Goal: Transaction & Acquisition: Purchase product/service

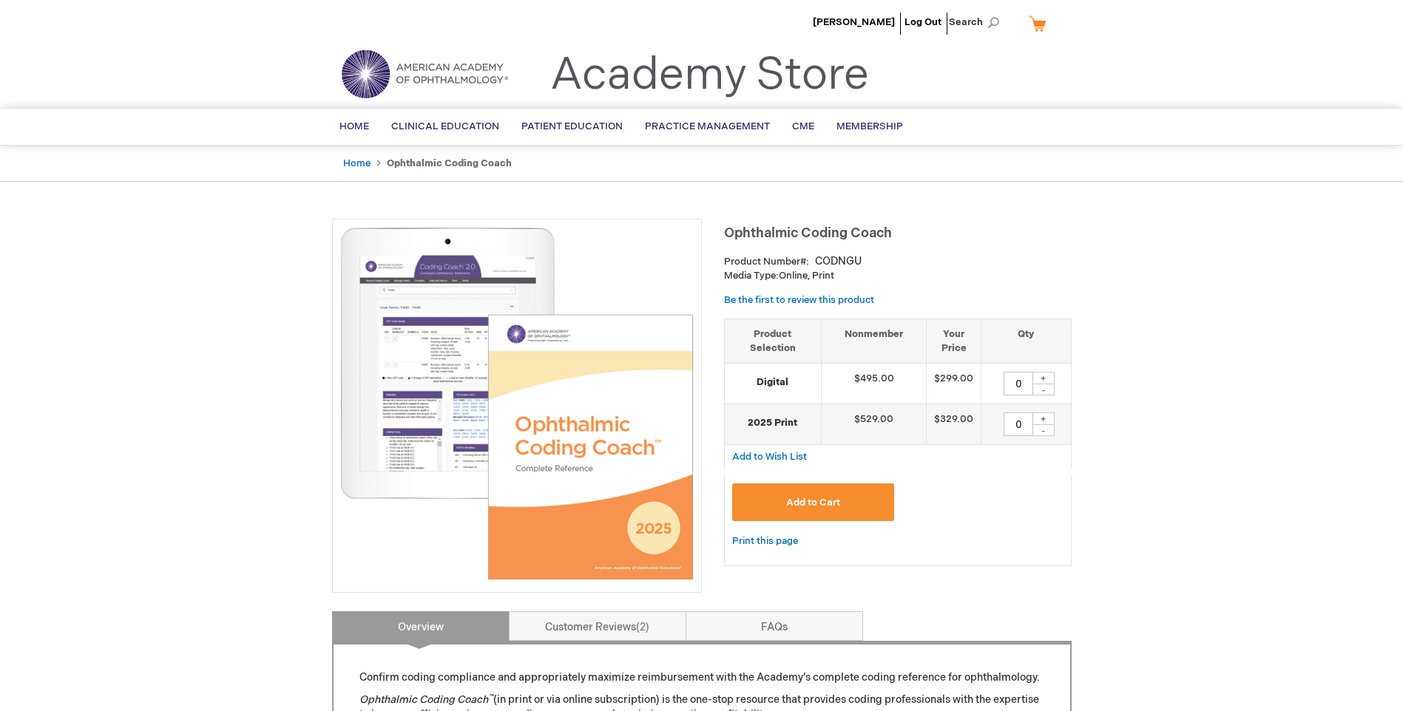
click at [1041, 378] on div "+" at bounding box center [1043, 378] width 22 height 13
type input "1"
click at [852, 498] on button "Add to Cart" at bounding box center [813, 503] width 163 height 38
click at [818, 501] on span "Add to Cart" at bounding box center [813, 503] width 54 height 12
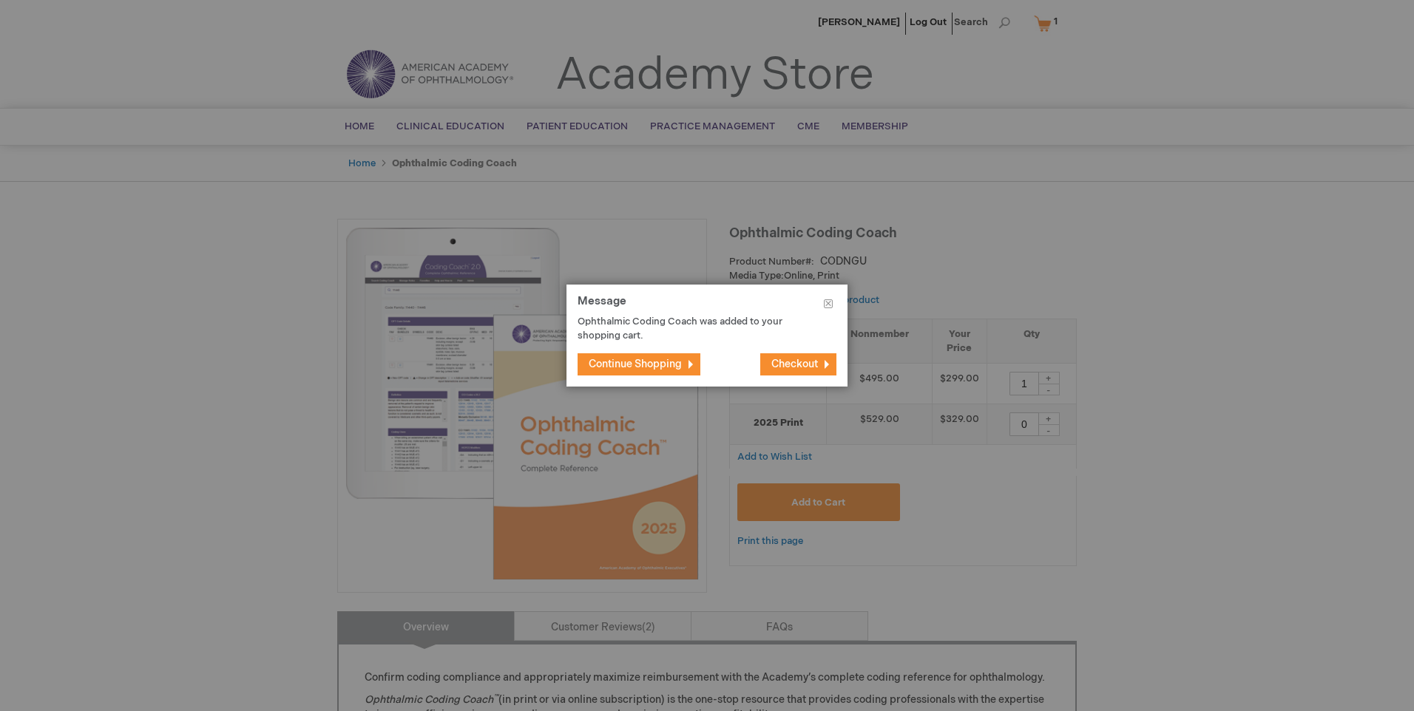
click at [774, 362] on span "Checkout" at bounding box center [794, 364] width 47 height 13
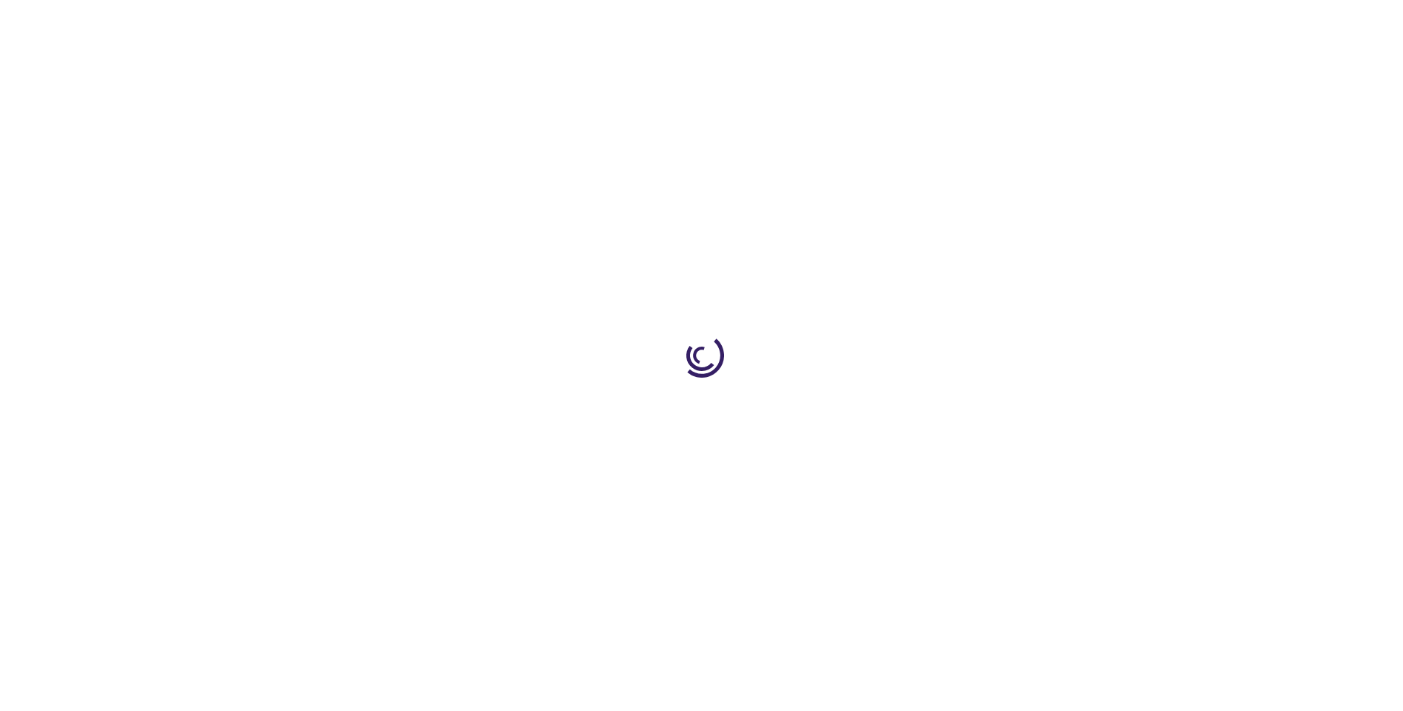
select select "US"
select select "62"
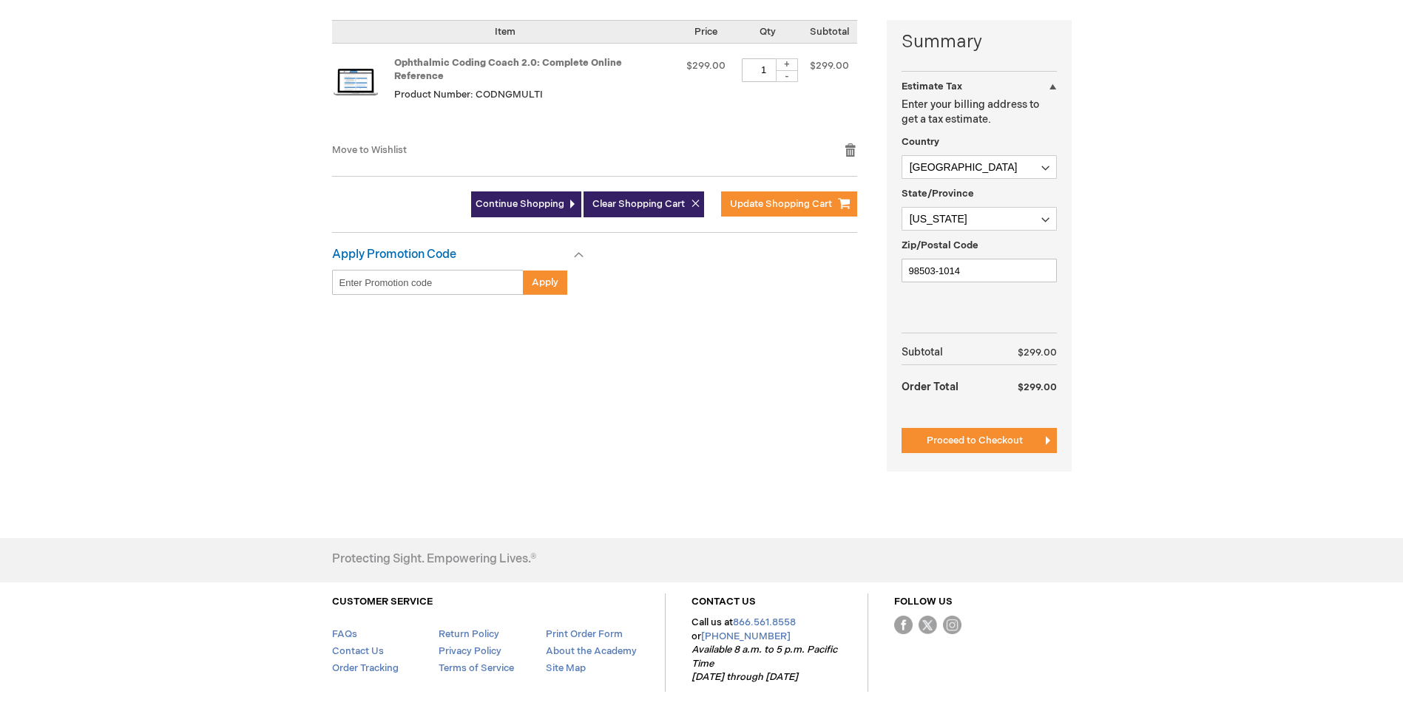
scroll to position [370, 0]
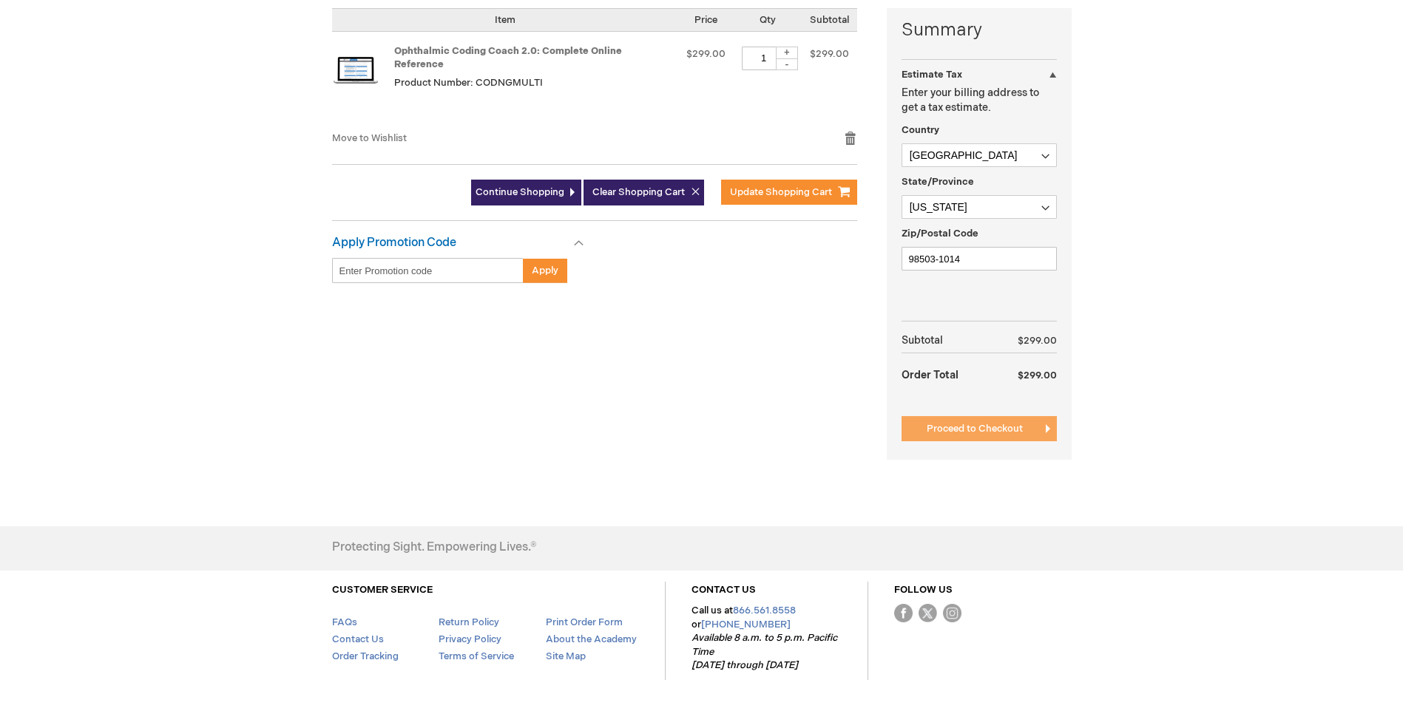
click at [1002, 428] on span "Proceed to Checkout" at bounding box center [975, 429] width 96 height 12
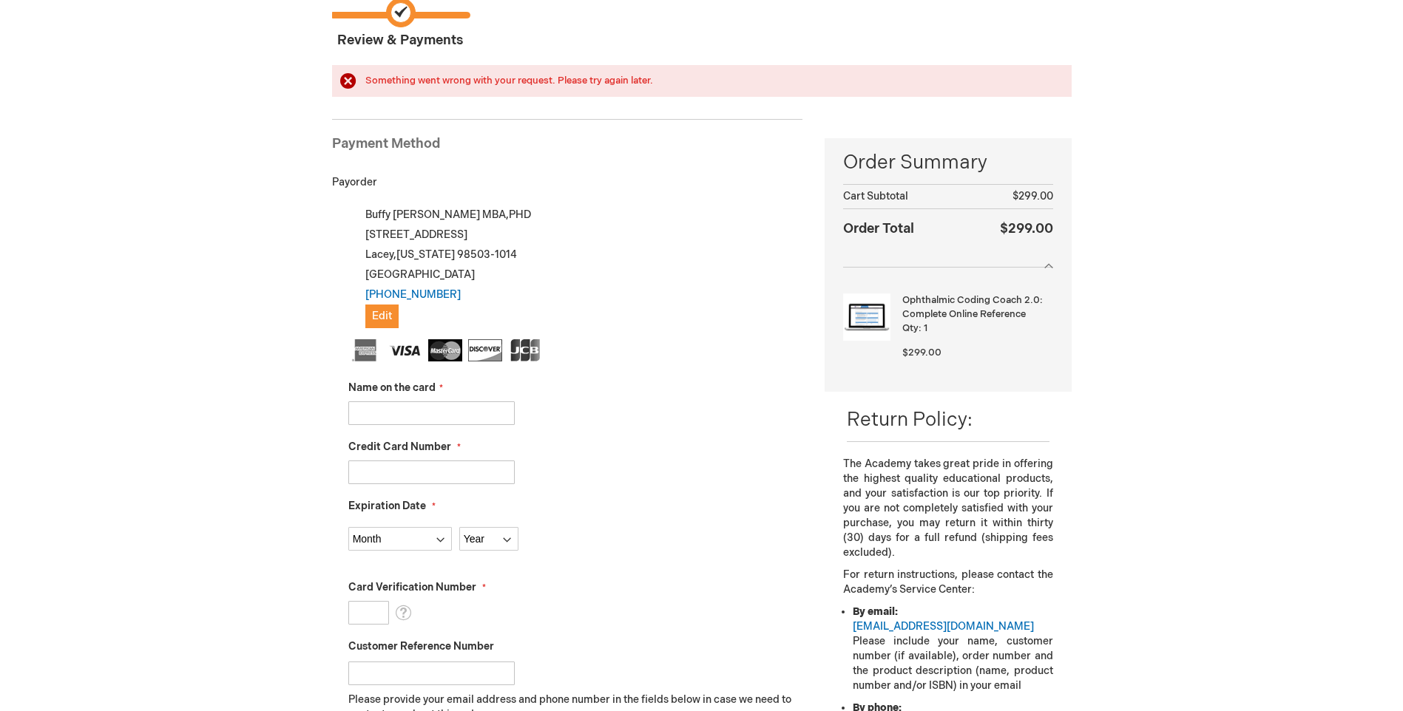
scroll to position [148, 0]
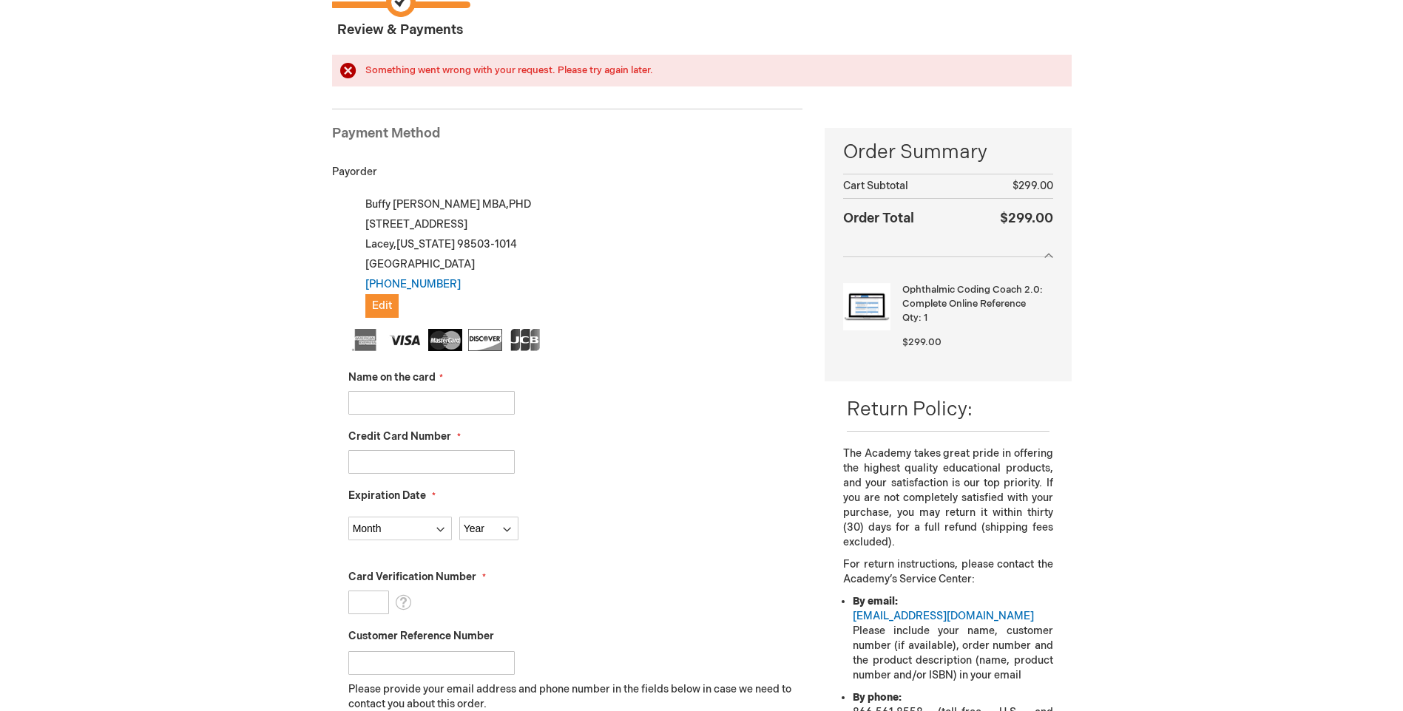
click at [445, 405] on input "Name on the card" at bounding box center [431, 403] width 166 height 24
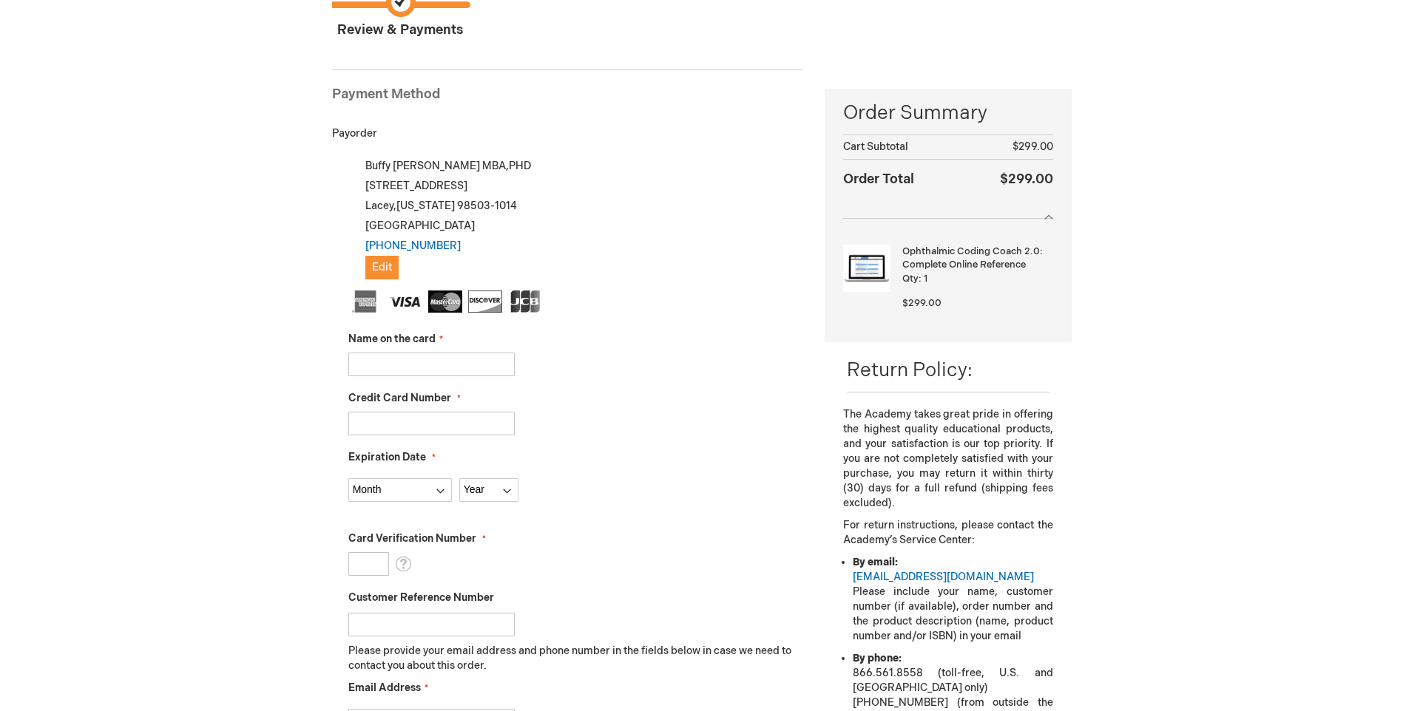
type input "[PERSON_NAME]"
type input "5589588877782773"
select select "4"
select select "2027"
type input "796"
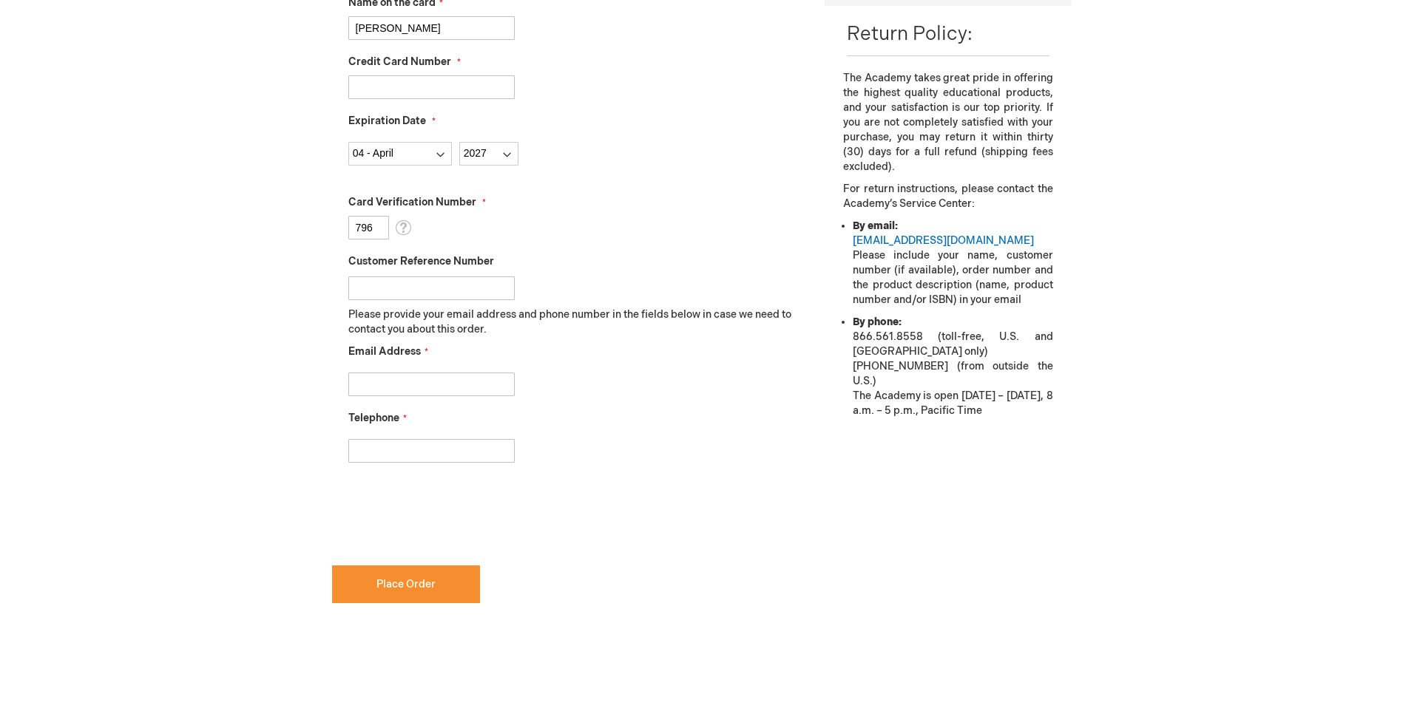
scroll to position [518, 0]
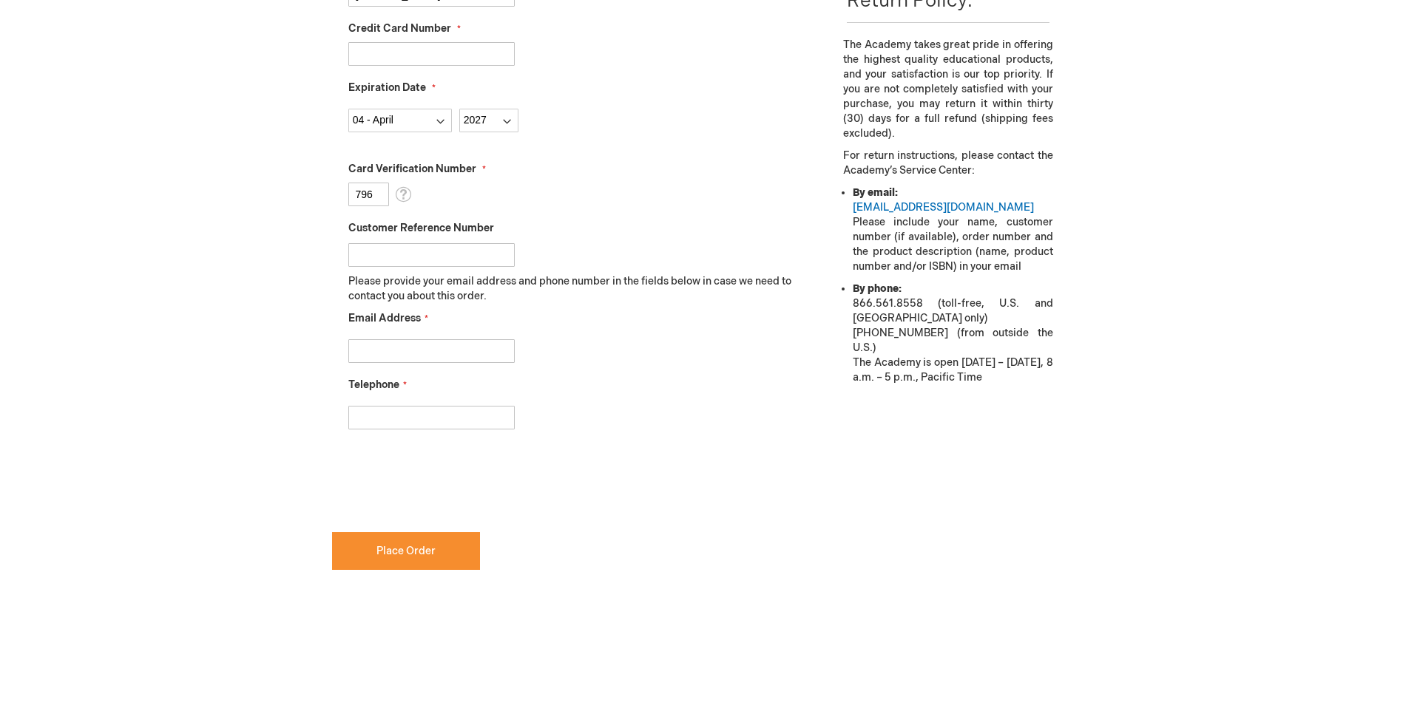
click at [441, 345] on input "Email Address" at bounding box center [431, 351] width 166 height 24
type input "bhoward@claruseye.com"
type input "2532028614"
checkbox input "true"
click at [439, 559] on button "Place Order" at bounding box center [406, 551] width 148 height 38
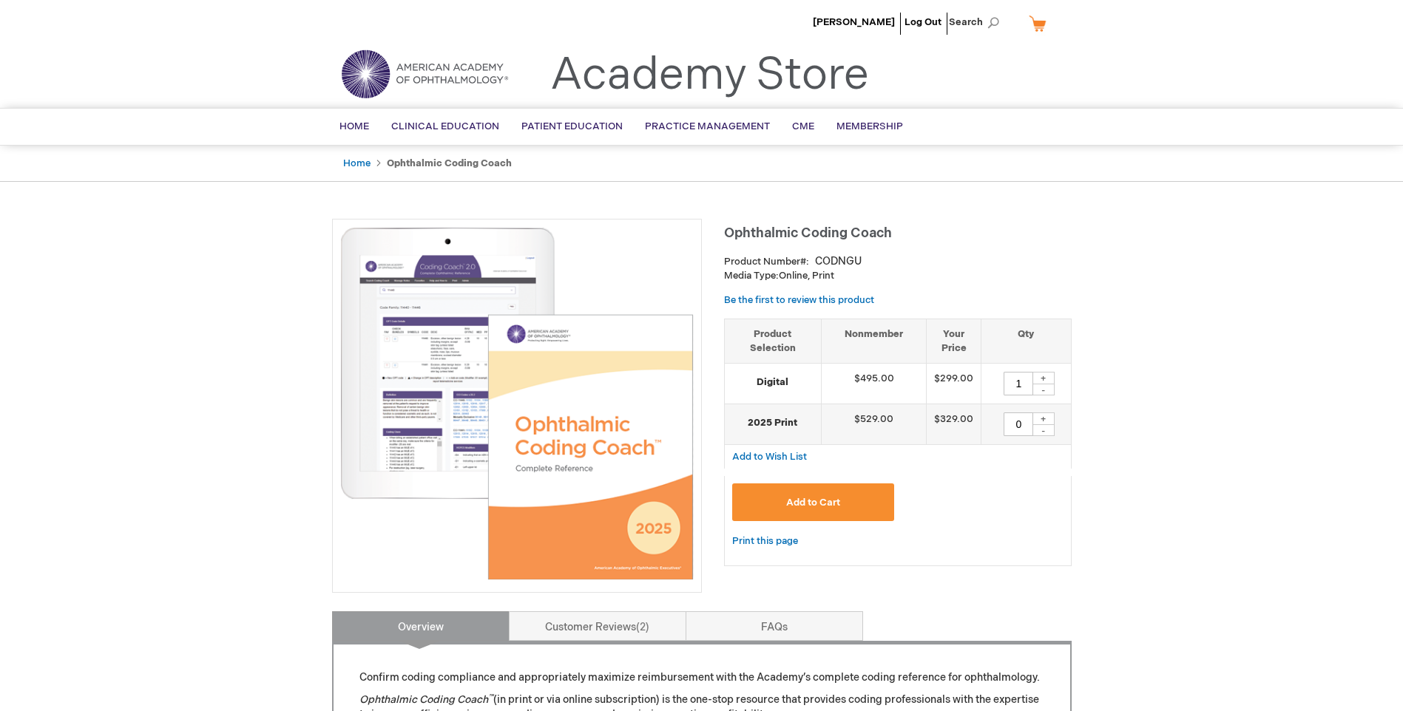
click at [795, 487] on button "Add to Cart" at bounding box center [813, 503] width 163 height 38
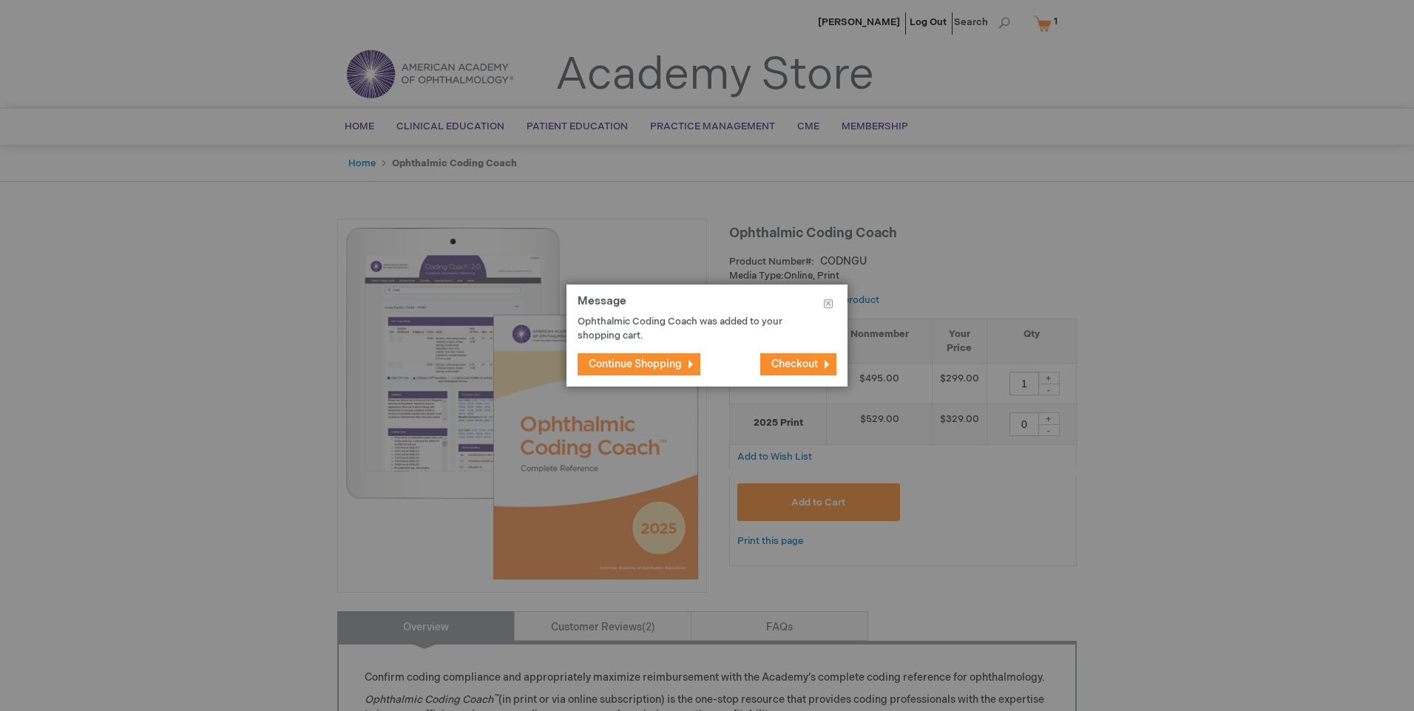
click at [794, 356] on button "Checkout" at bounding box center [798, 365] width 76 height 22
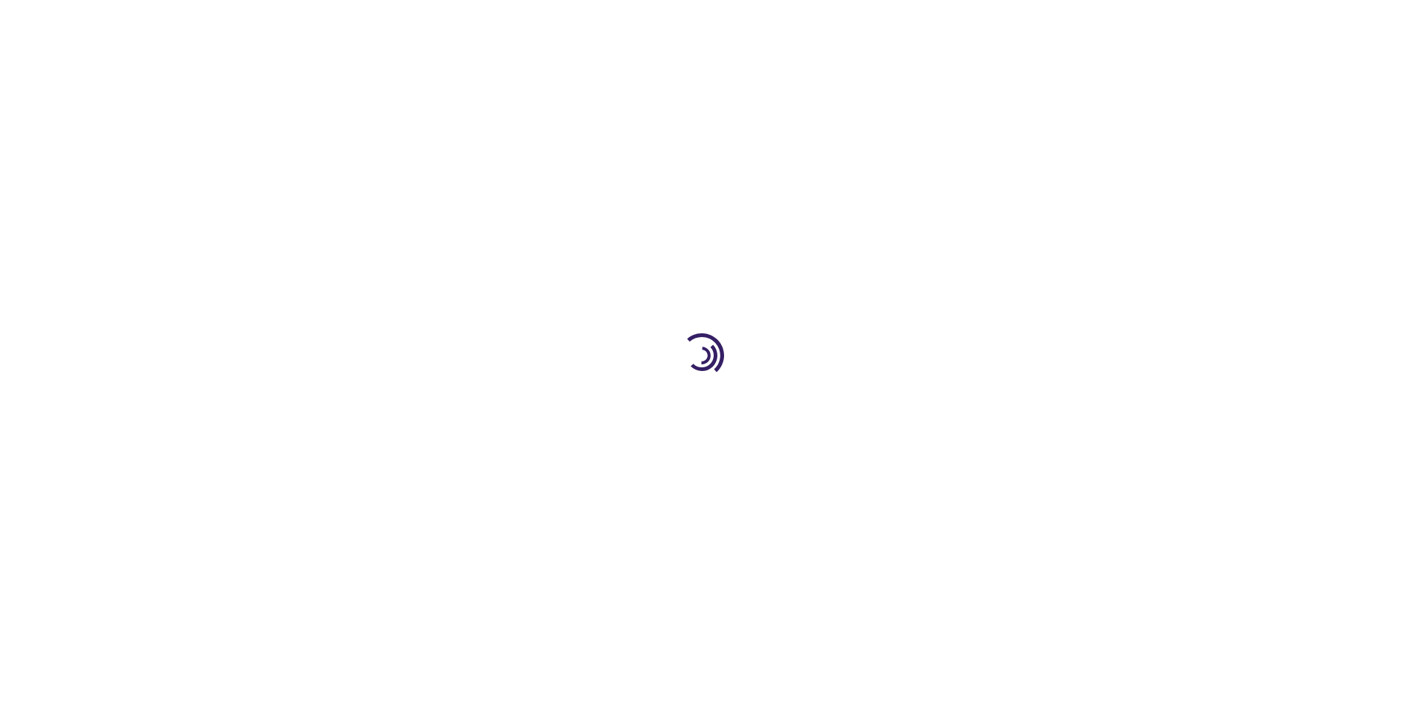
select select "US"
select select "62"
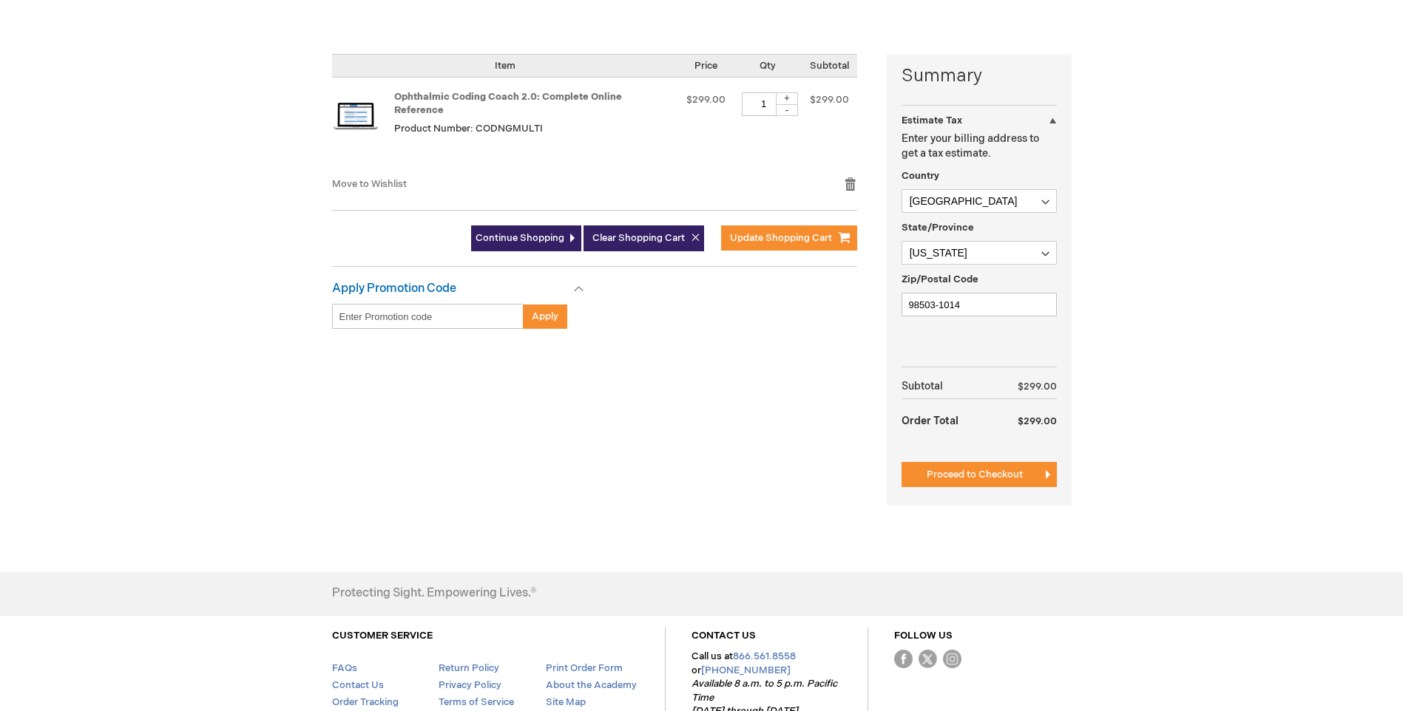
scroll to position [370, 0]
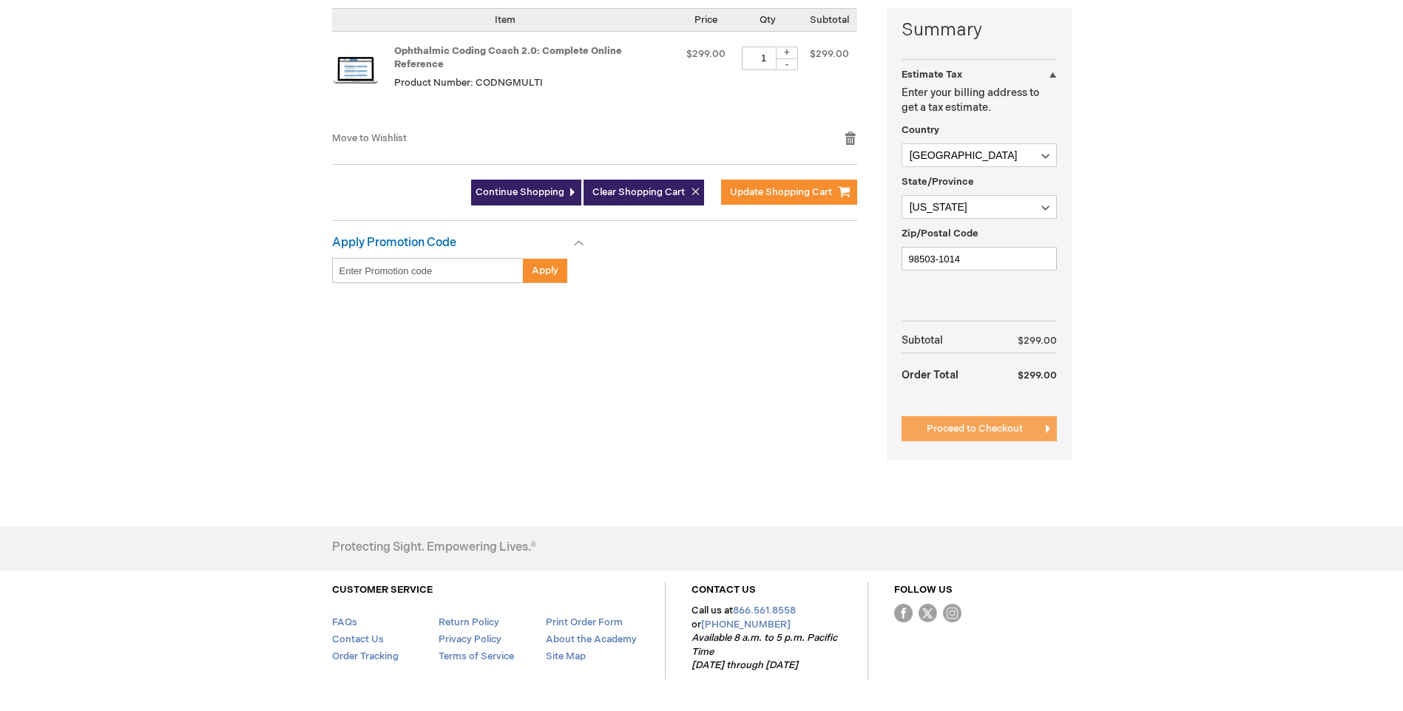
click at [964, 436] on button "Proceed to Checkout" at bounding box center [979, 428] width 155 height 25
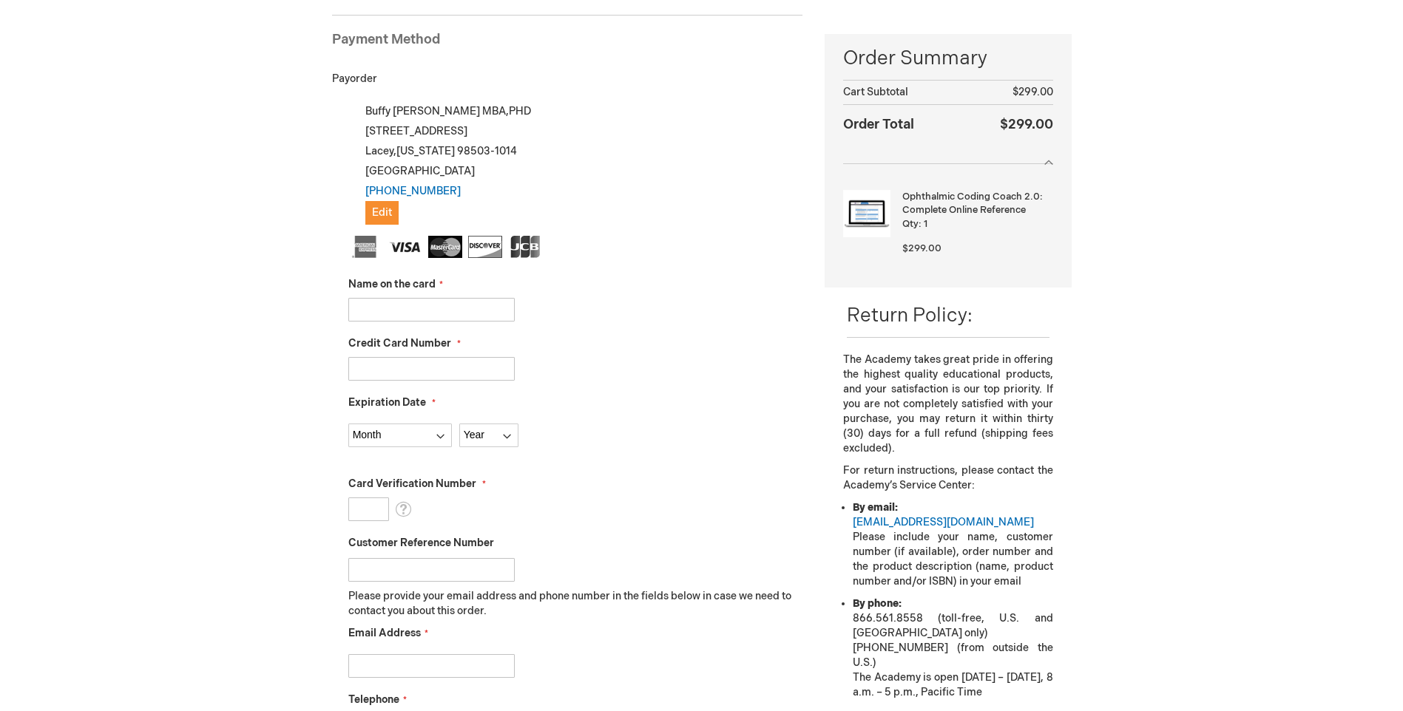
click at [425, 300] on input "Name on the card" at bounding box center [431, 310] width 166 height 24
type input "[PERSON_NAME]"
type input "[CREDIT_CARD_NUMBER]"
select select "4"
select select "2027"
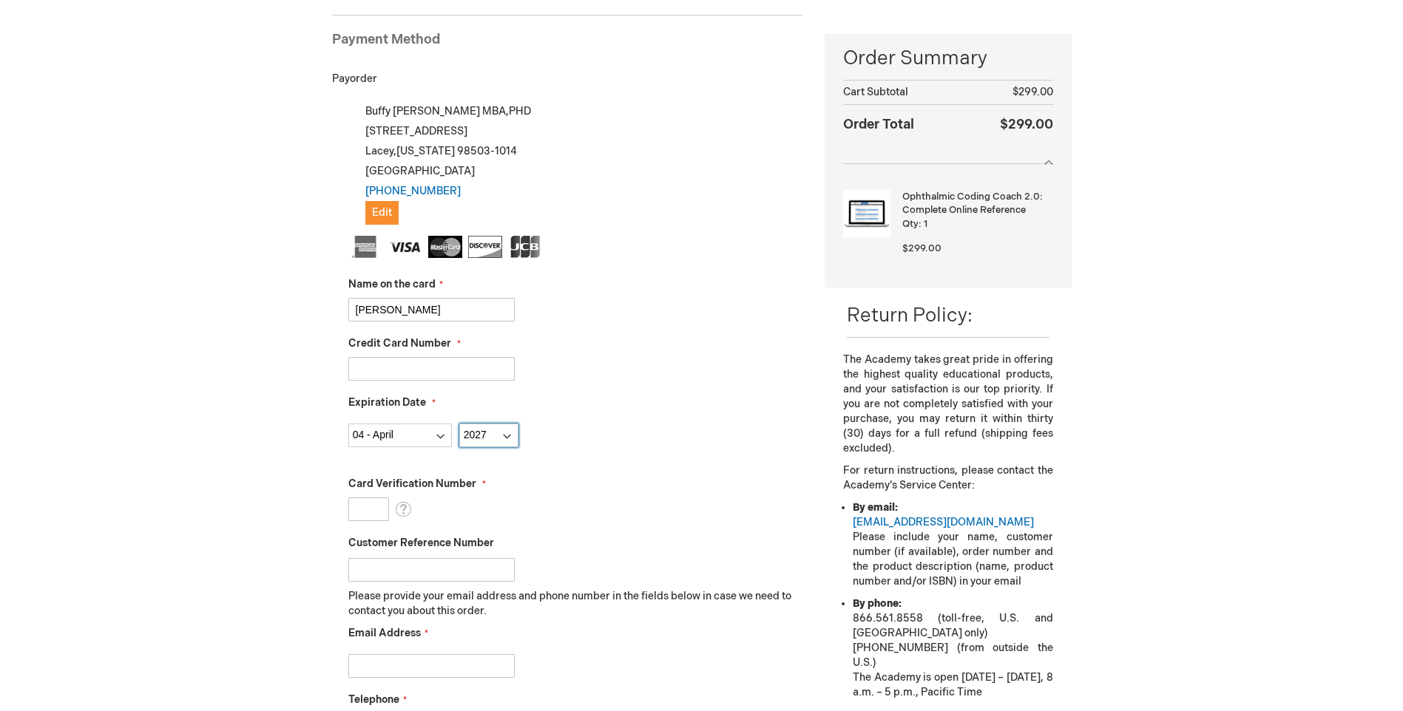
type input "796"
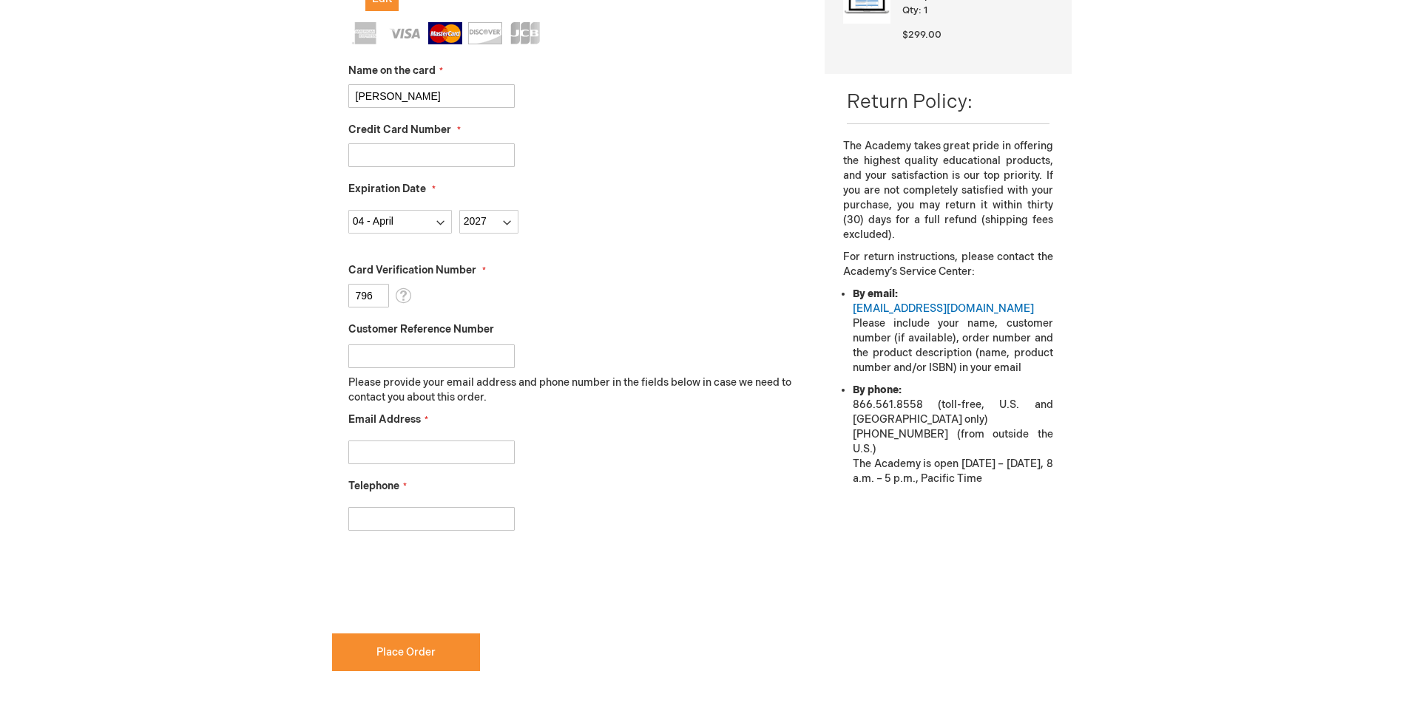
scroll to position [425, 0]
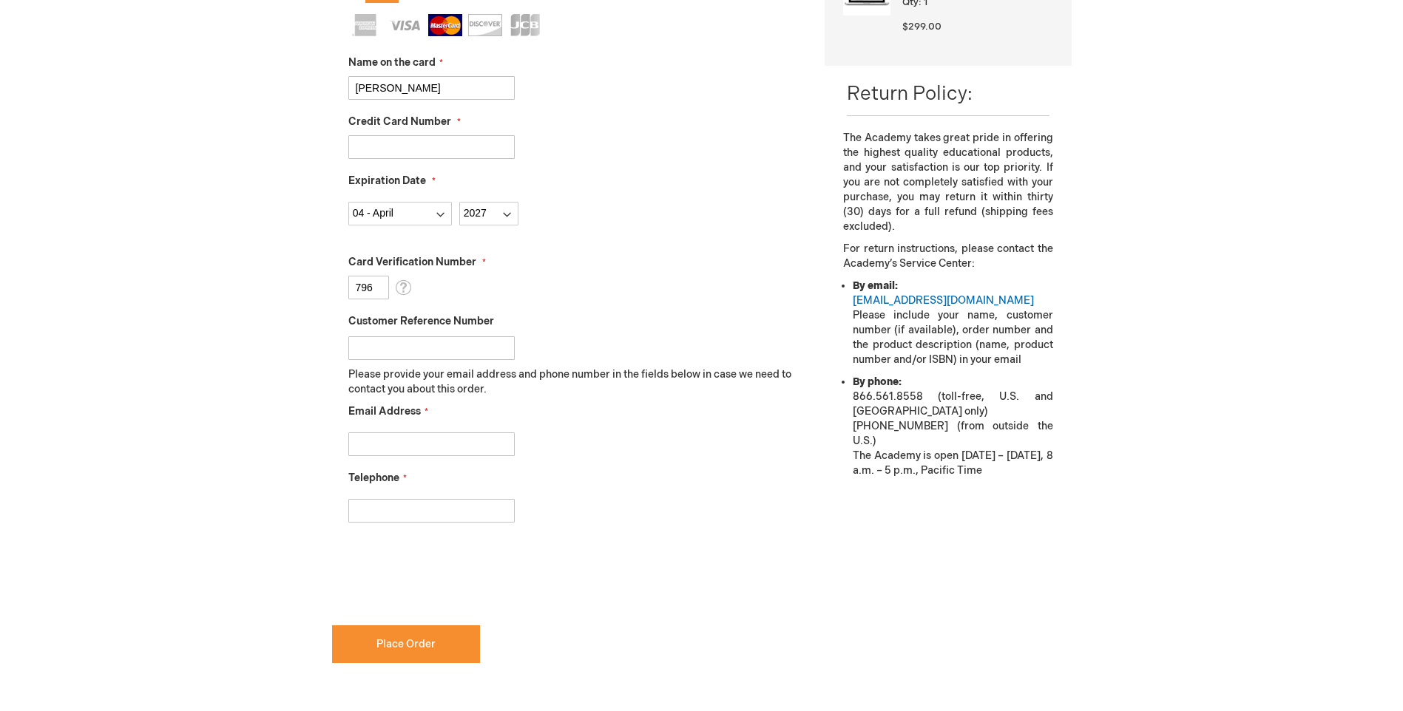
click at [473, 443] on input "Email Address" at bounding box center [431, 445] width 166 height 24
type input "bhoward@claruseye.com"
type input "2532028614"
checkbox input "true"
click at [447, 641] on button "Place Order" at bounding box center [406, 645] width 148 height 38
